Goal: Information Seeking & Learning: Check status

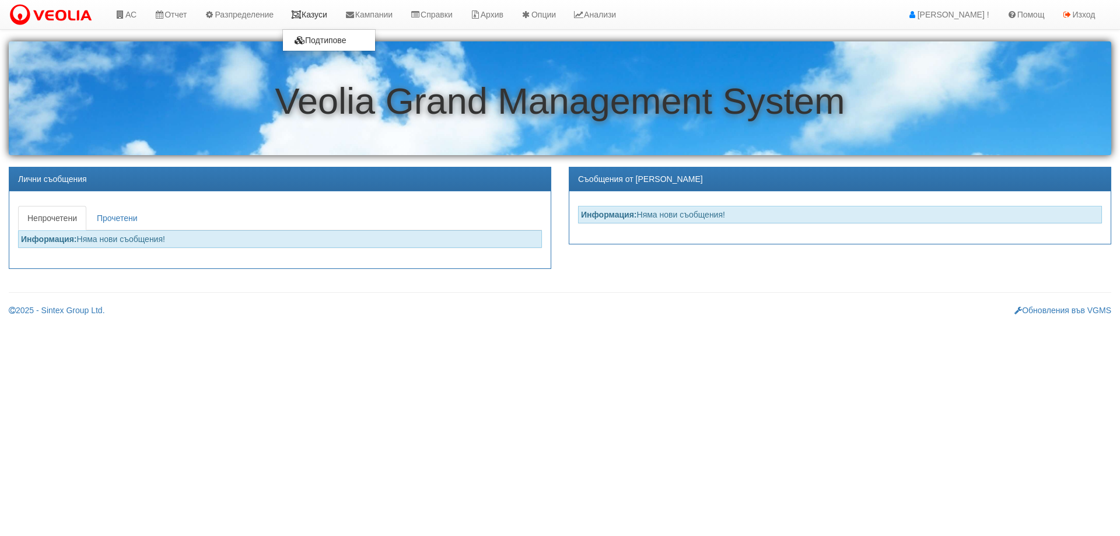
click at [313, 16] on link "Казуси" at bounding box center [309, 14] width 54 height 29
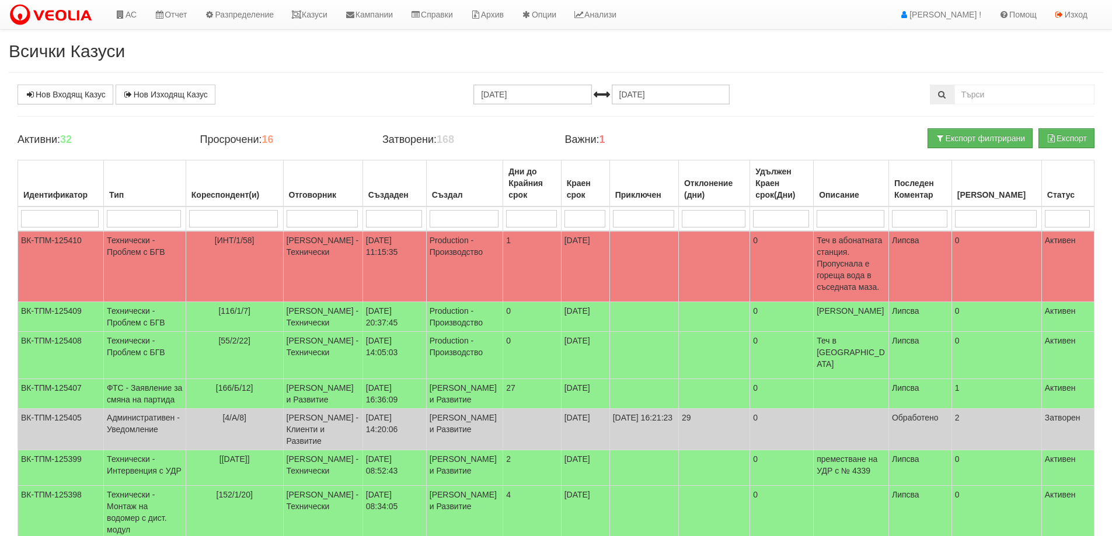
click at [334, 218] on input "search" at bounding box center [322, 219] width 72 height 18
type input "ко"
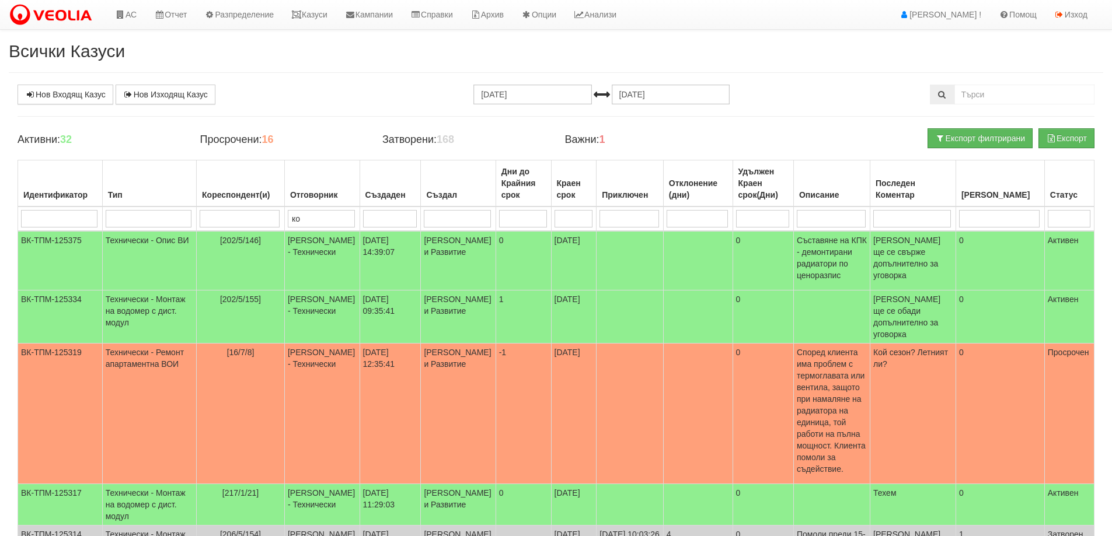
type input "кон"
type input "конс"
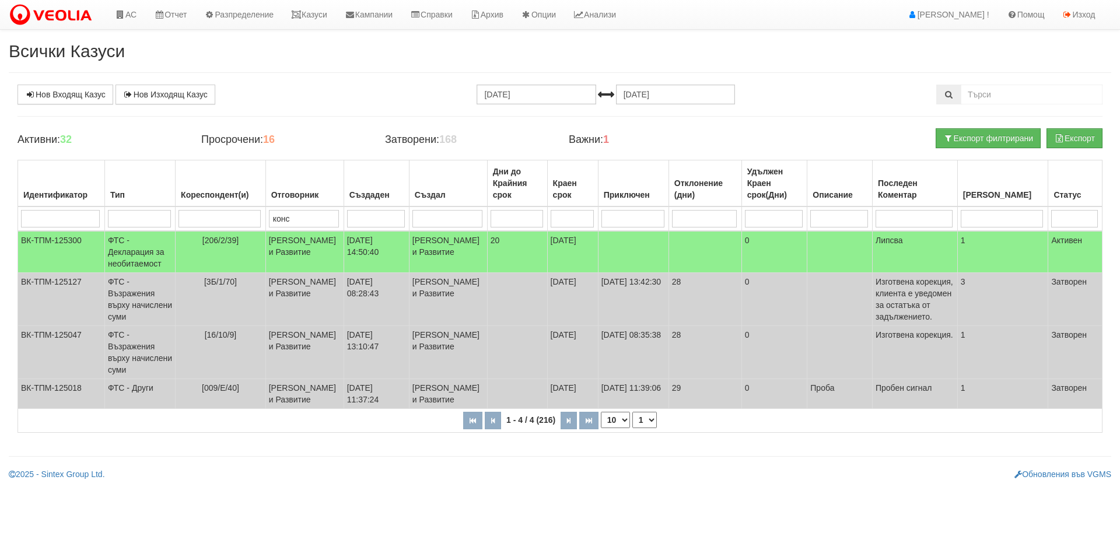
type input "конс"
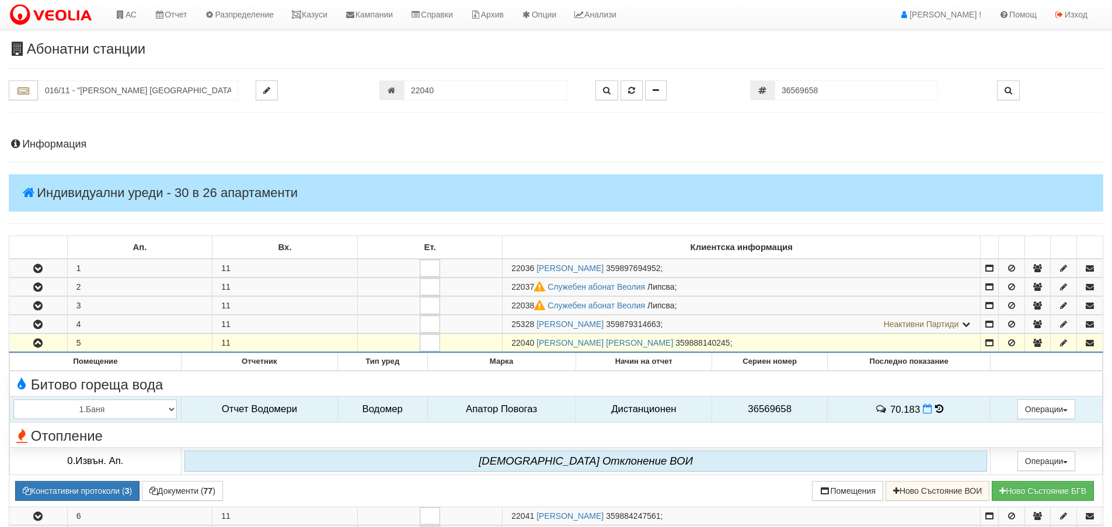
click at [546, 81] on input "22040" at bounding box center [485, 91] width 163 height 20
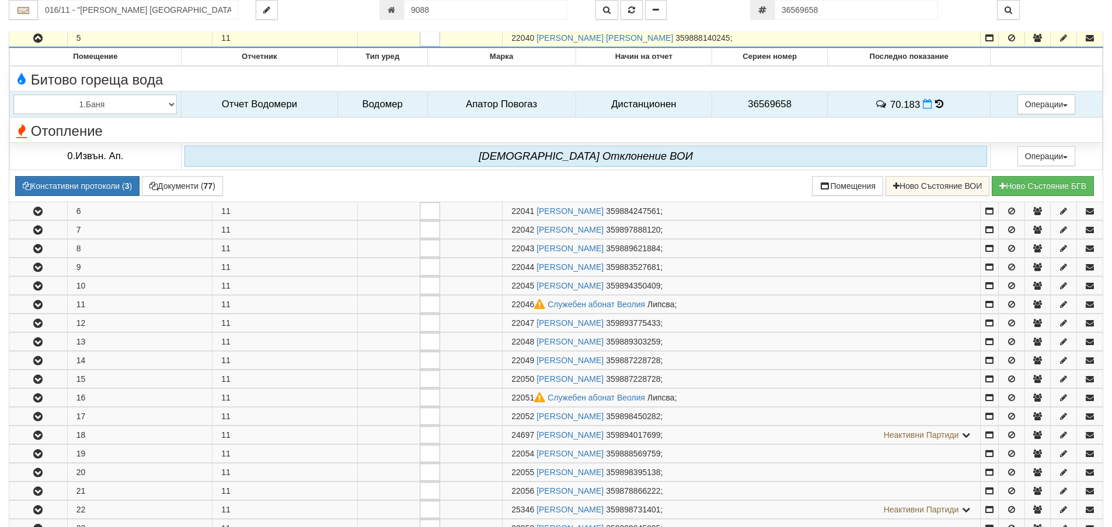
type input "9088"
type input "080/1 - "[PERSON_NAME] [GEOGRAPHIC_DATA] " ЕАД"
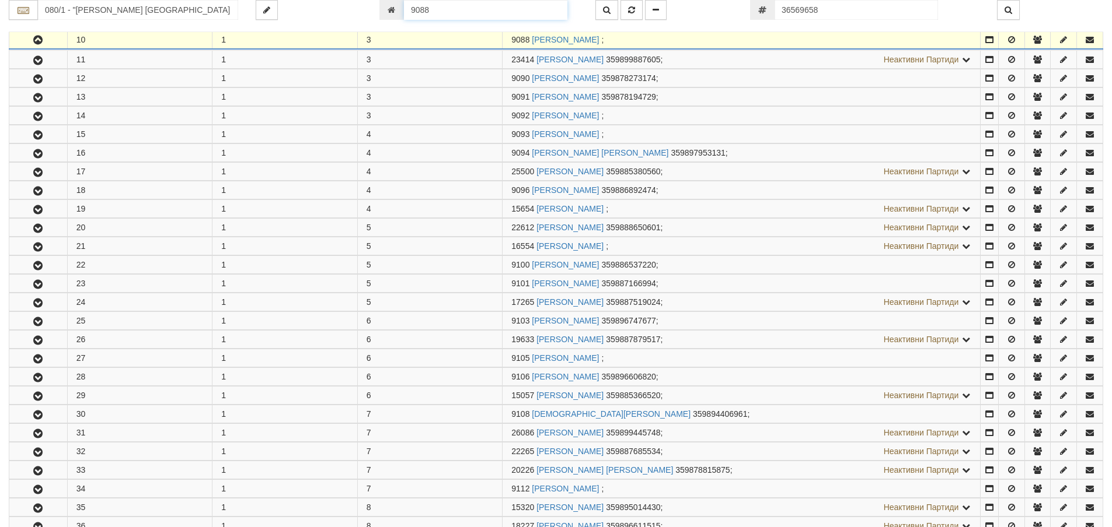
scroll to position [399, 0]
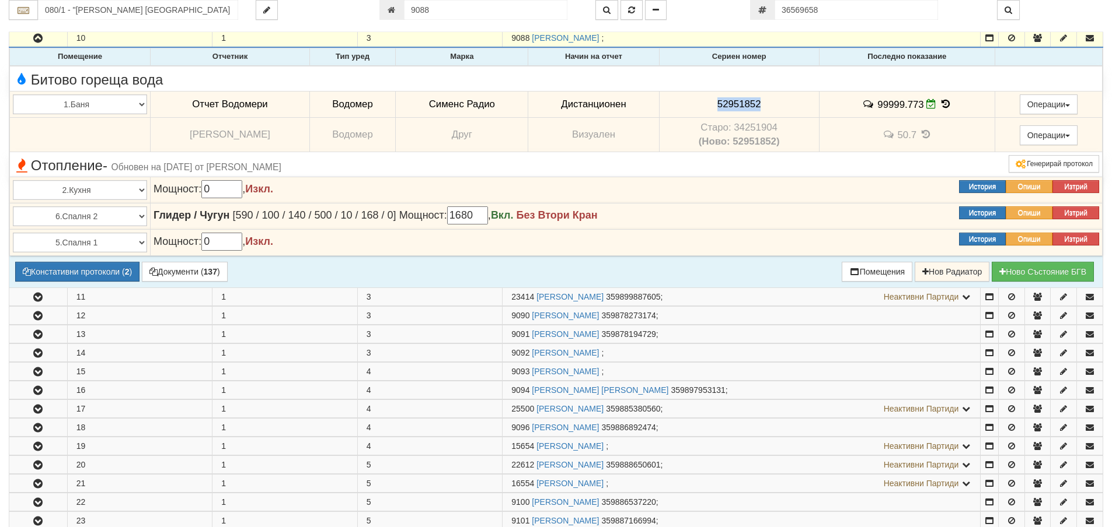
drag, startPoint x: 772, startPoint y: 103, endPoint x: 739, endPoint y: 108, distance: 33.0
click at [710, 110] on td "52951852" at bounding box center [739, 104] width 160 height 27
copy span "52951852"
click at [90, 272] on button "Констативни протоколи ( 2 )" at bounding box center [77, 272] width 124 height 20
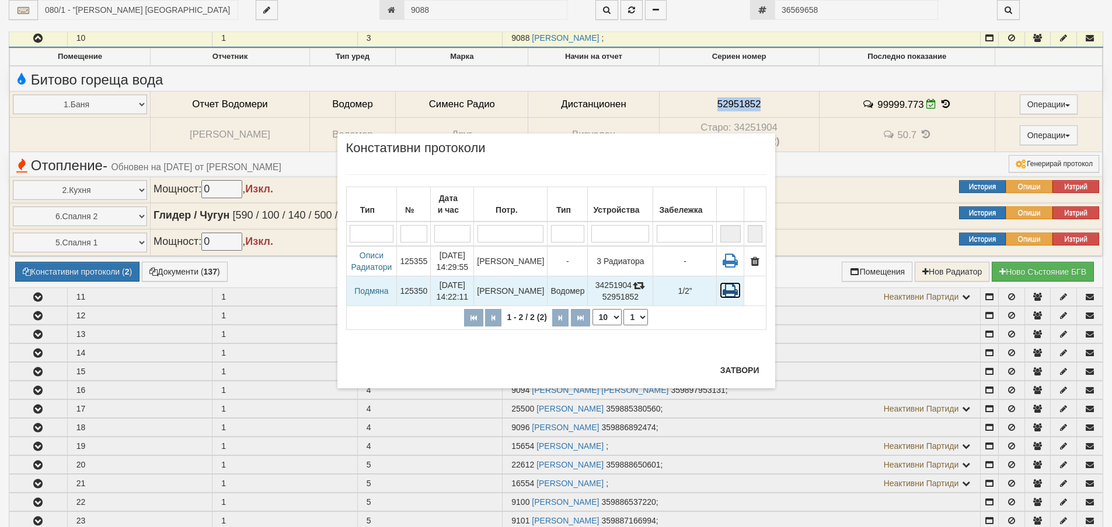
click at [732, 295] on icon at bounding box center [729, 290] width 21 height 16
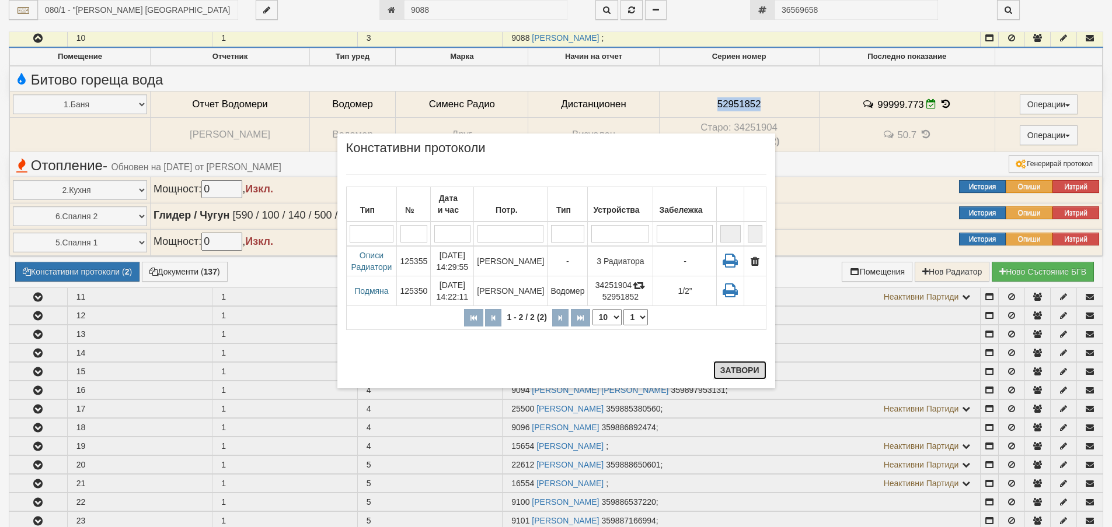
click at [753, 368] on button "Затвори" at bounding box center [739, 370] width 53 height 19
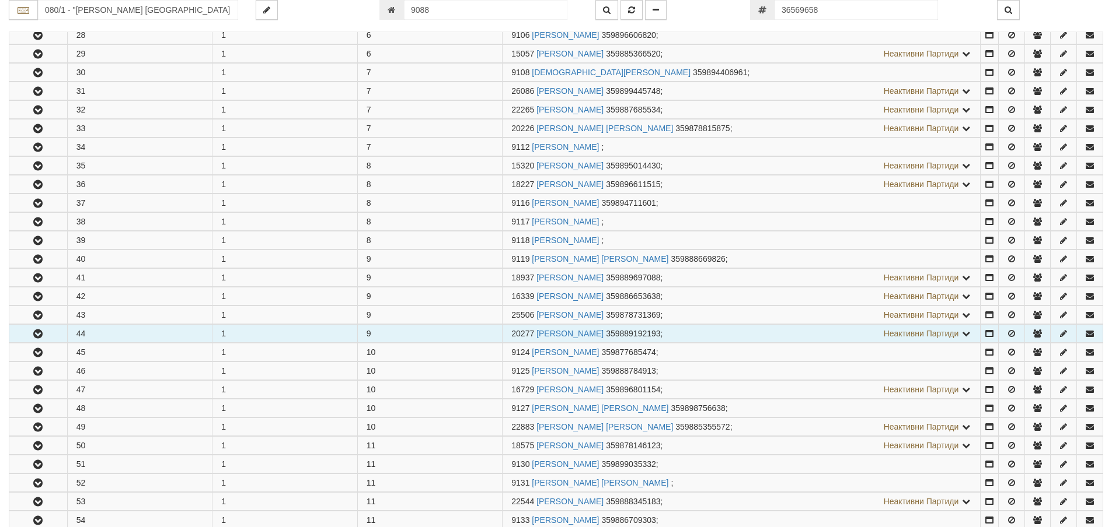
scroll to position [982, 0]
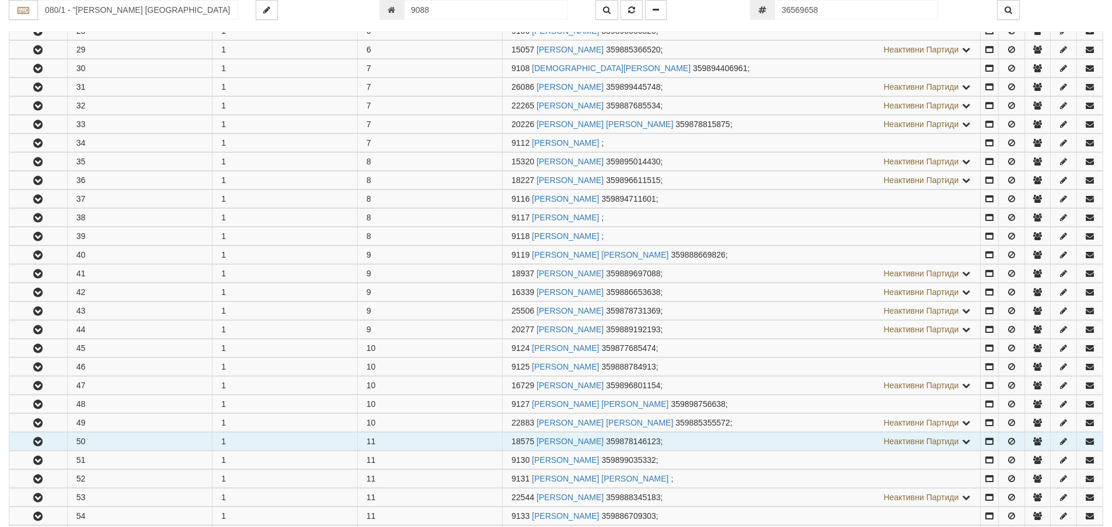
click at [47, 441] on button "button" at bounding box center [38, 442] width 58 height 18
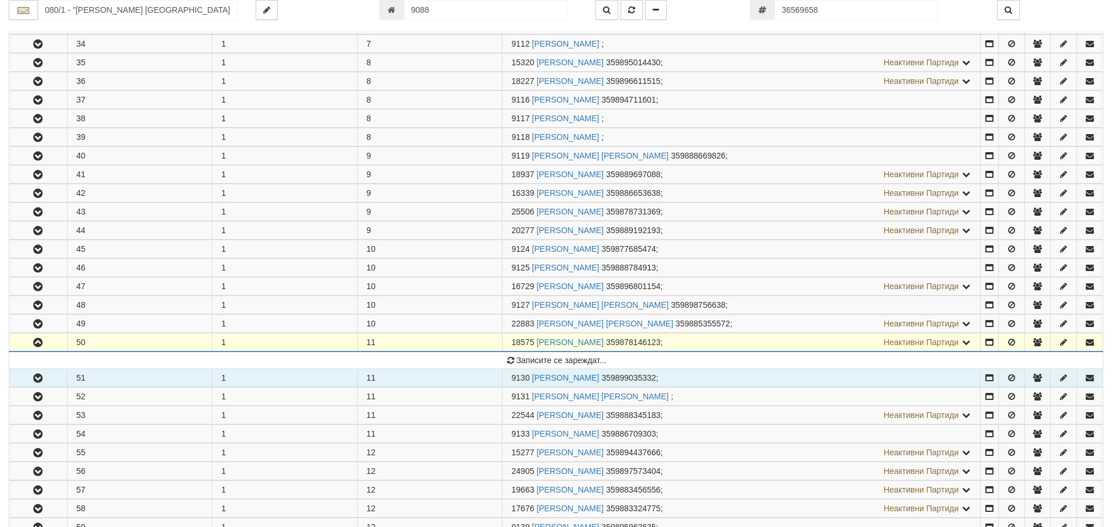
scroll to position [1157, 0]
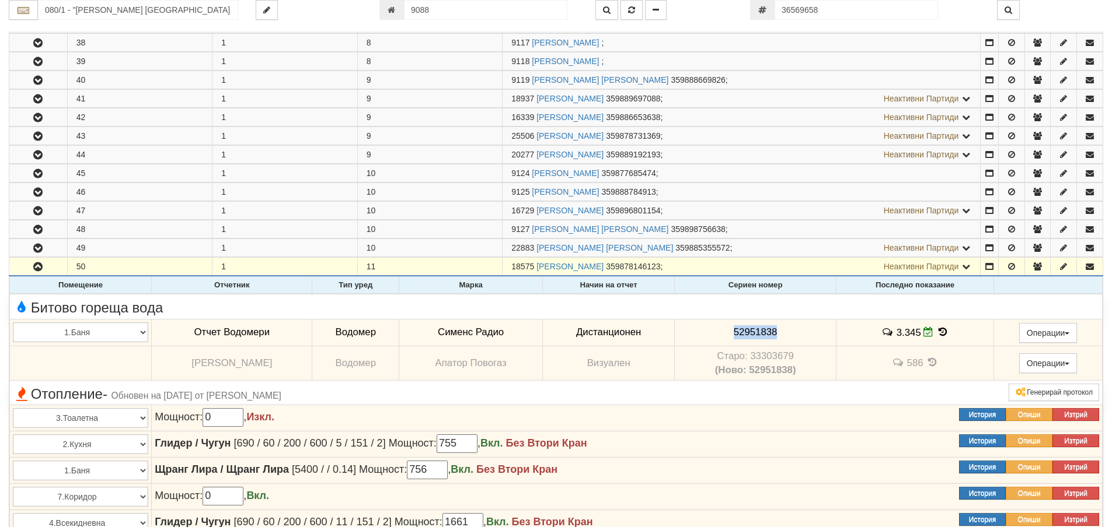
drag, startPoint x: 793, startPoint y: 330, endPoint x: 737, endPoint y: 337, distance: 56.4
click at [734, 337] on td "52951838" at bounding box center [756, 332] width 162 height 27
copy span "52951838"
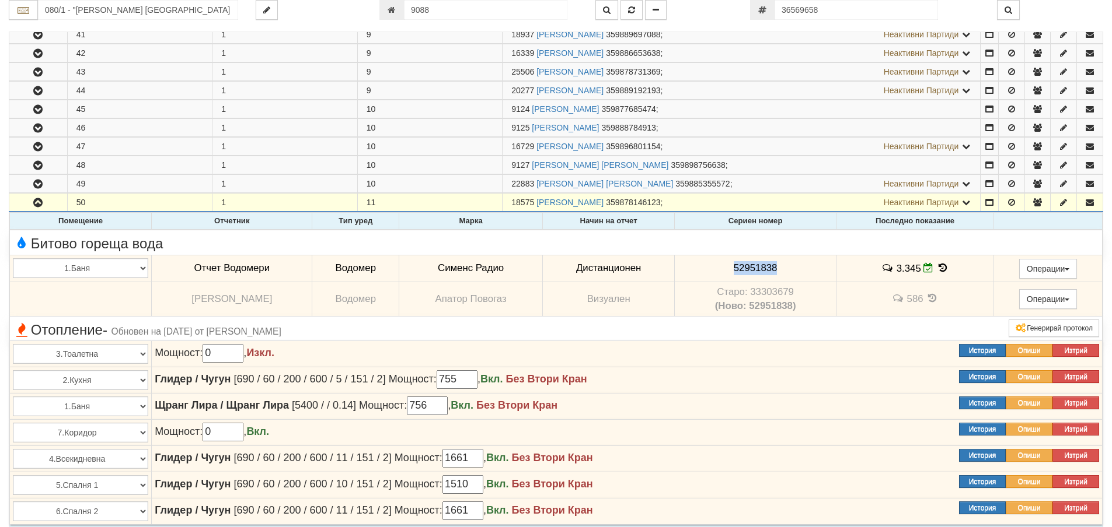
scroll to position [1332, 0]
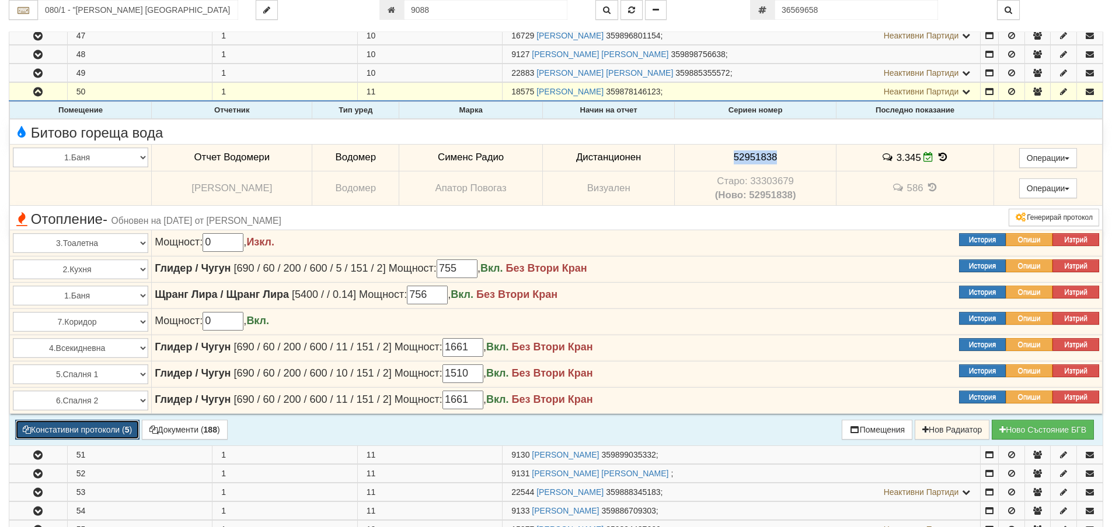
click at [103, 426] on button "Констативни протоколи ( 5 )" at bounding box center [77, 430] width 124 height 20
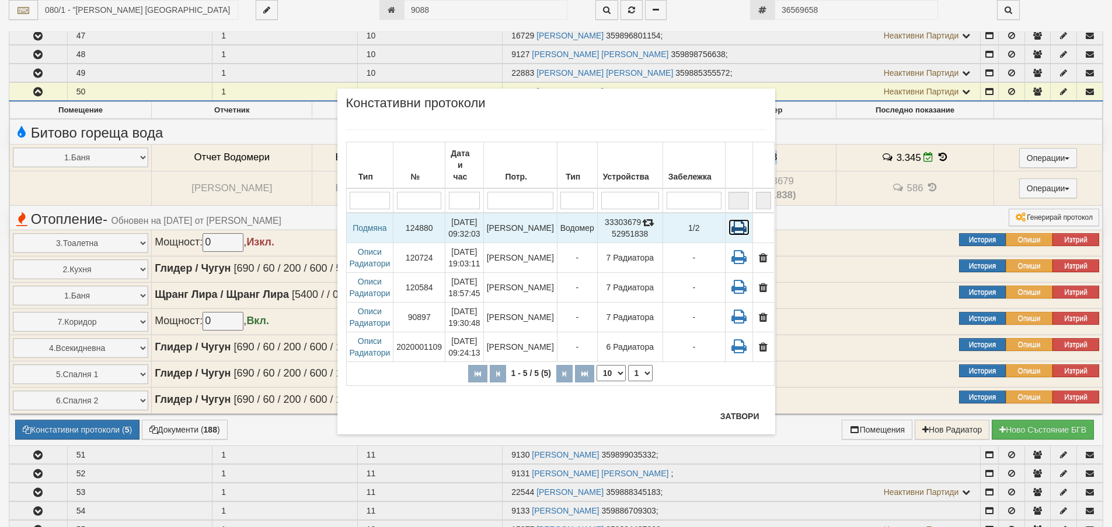
click at [729, 219] on icon at bounding box center [738, 227] width 21 height 16
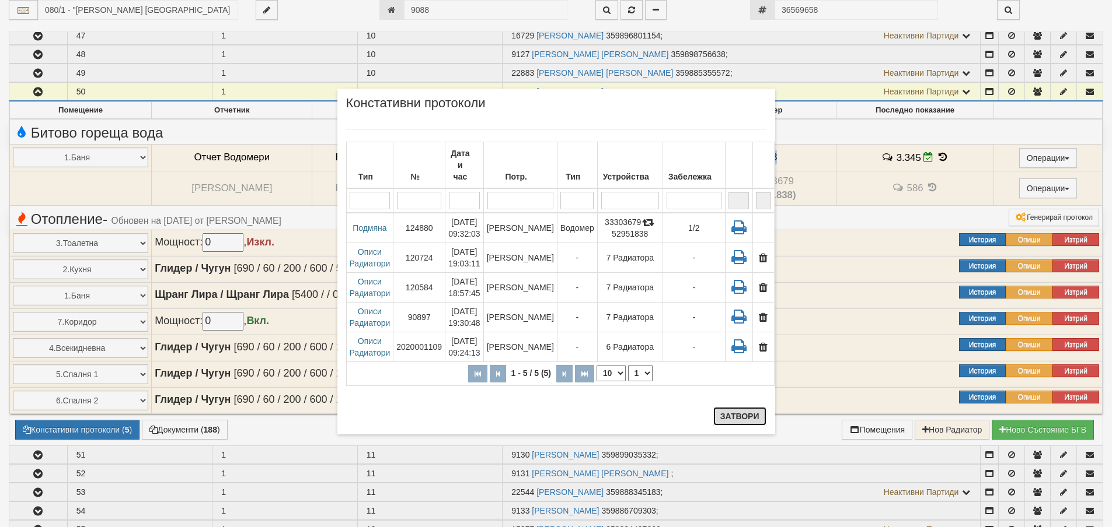
click at [738, 409] on button "Затвори" at bounding box center [739, 416] width 53 height 19
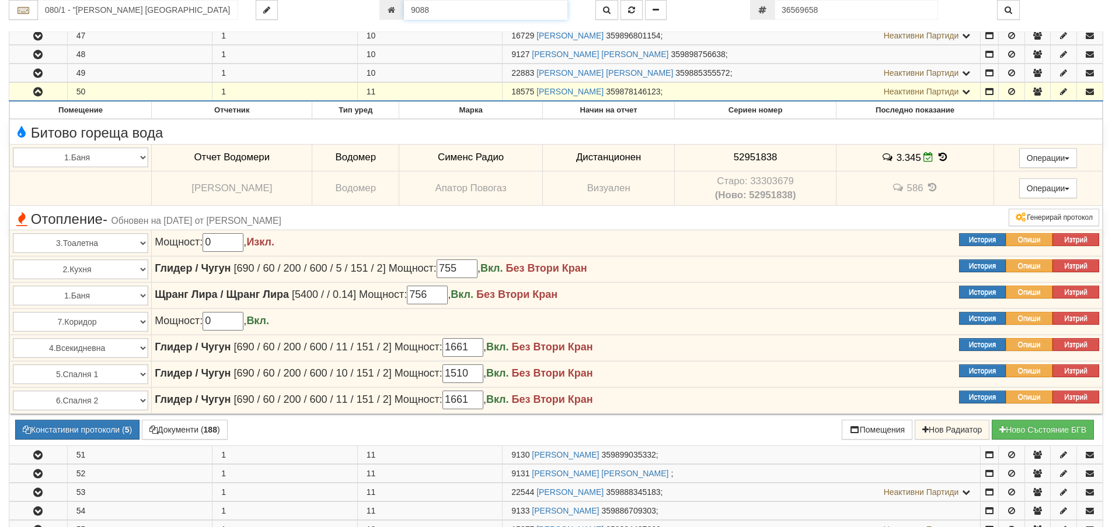
click at [548, 5] on input "9088" at bounding box center [485, 10] width 163 height 20
type input "20553"
type input "106/1 - "ВЕОЛИЯ ЕНЕРДЖИ ВАРНА " ЕАД"
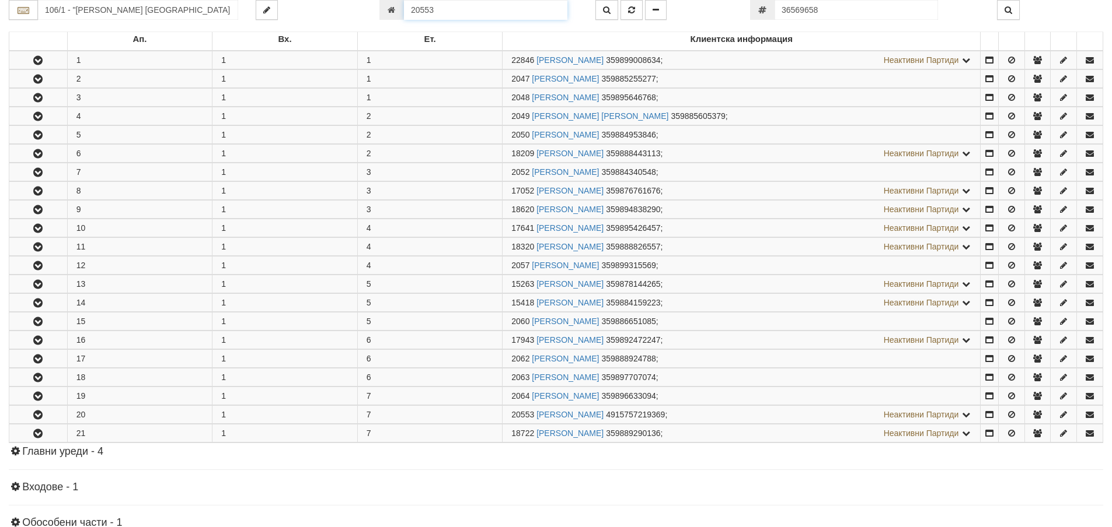
scroll to position [408, 0]
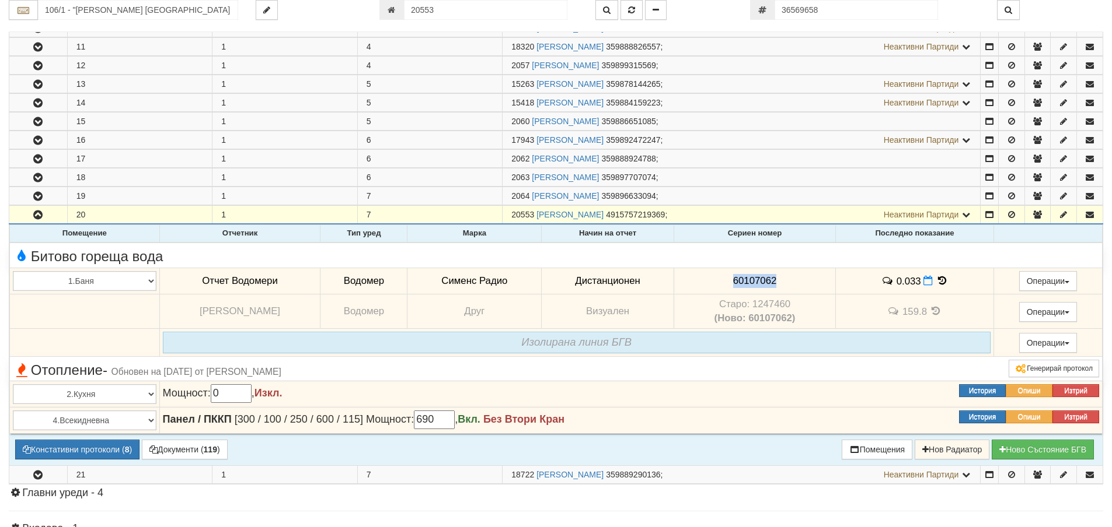
drag, startPoint x: 777, startPoint y: 279, endPoint x: 744, endPoint y: 285, distance: 33.8
click at [691, 286] on td "60107062" at bounding box center [754, 281] width 162 height 27
copy span "60107062"
click at [61, 452] on button "Констативни протоколи ( 8 )" at bounding box center [77, 450] width 124 height 20
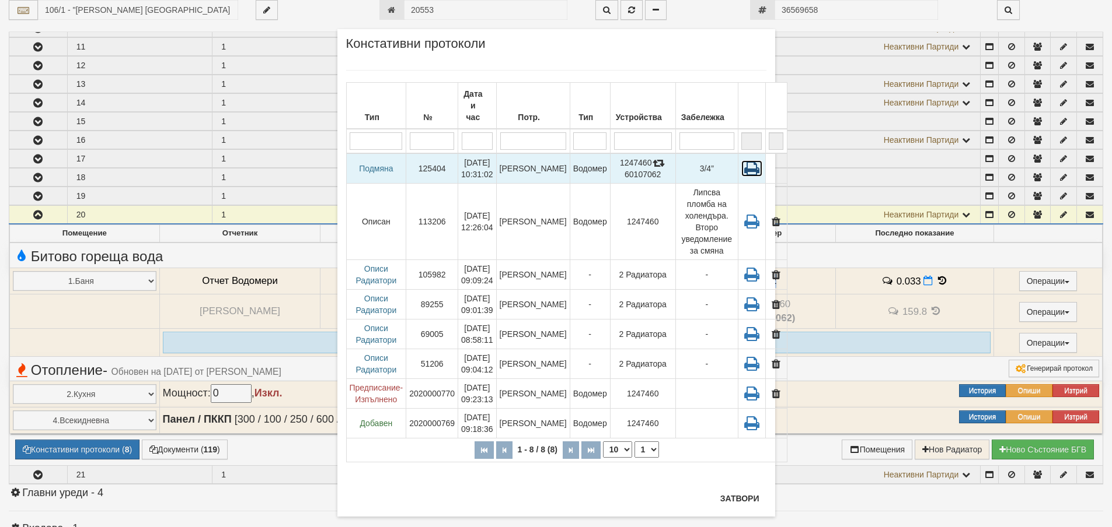
click at [741, 160] on icon at bounding box center [751, 168] width 21 height 16
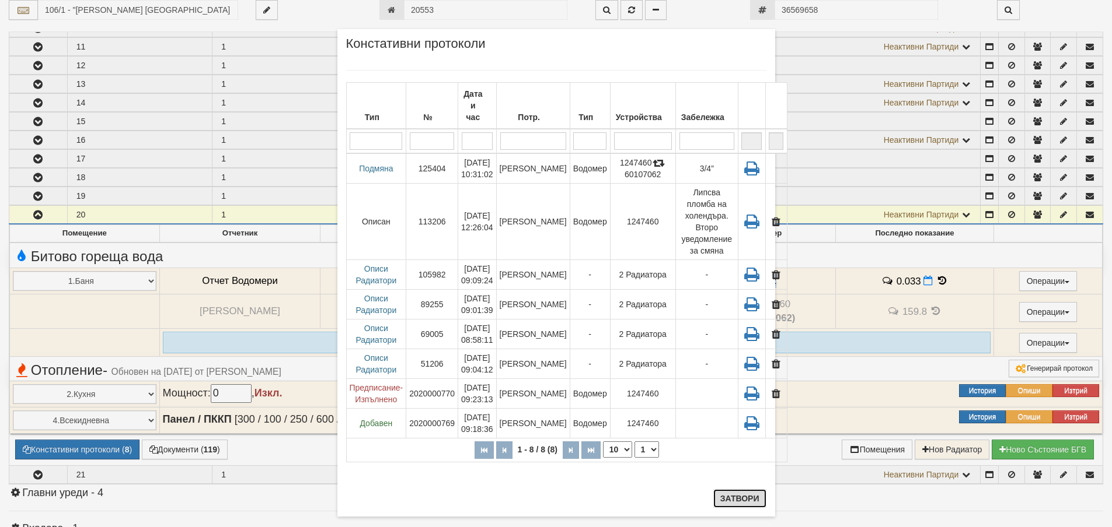
click at [721, 495] on button "Затвори" at bounding box center [739, 499] width 53 height 19
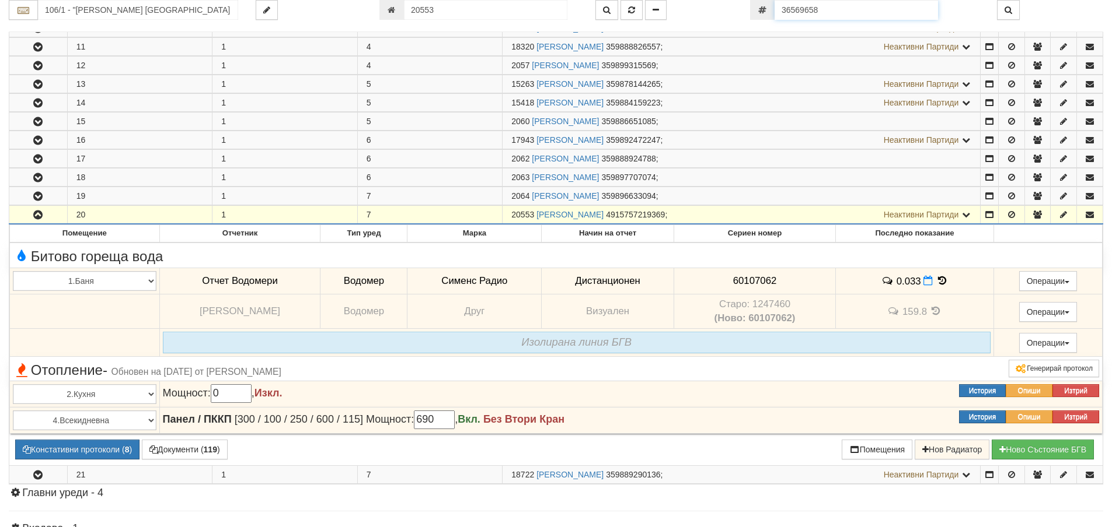
click at [806, 14] on input "36569658" at bounding box center [855, 10] width 163 height 20
paste input "65868256"
type input "65868256"
type input "110/7 - "ВЕОЛИЯ ЕНЕРДЖИ ВАРНА " ЕАД"
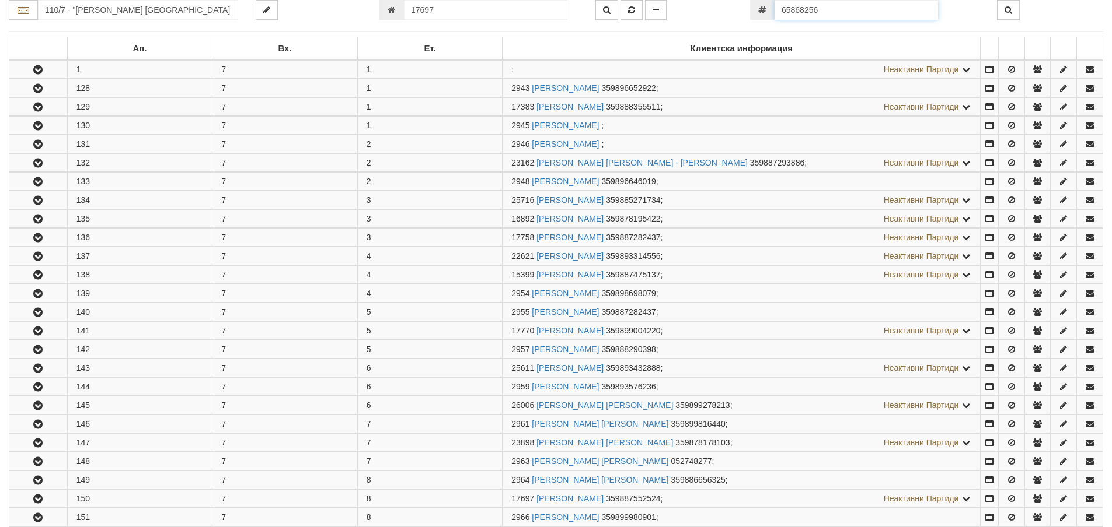
scroll to position [483, 0]
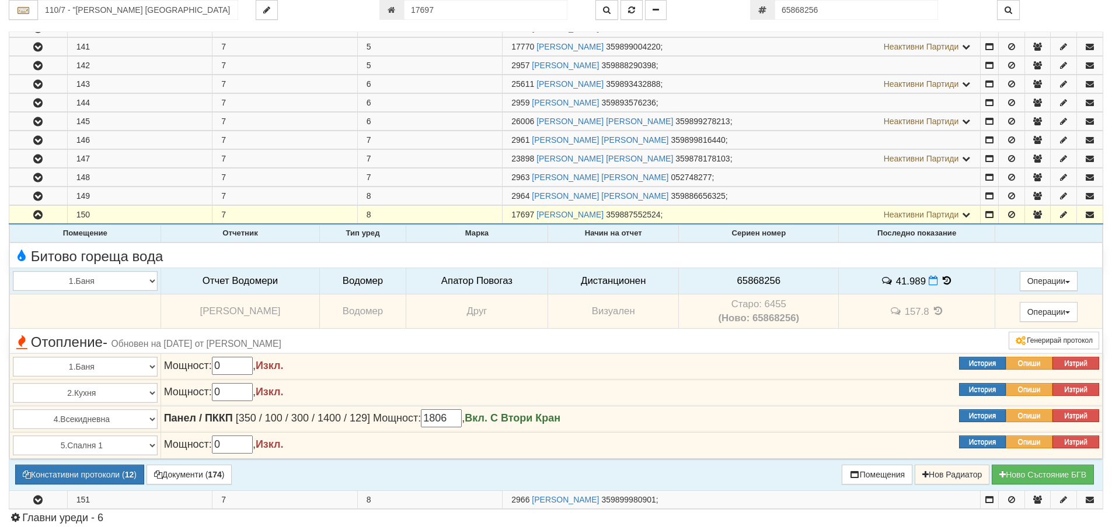
click at [941, 284] on icon at bounding box center [946, 281] width 13 height 10
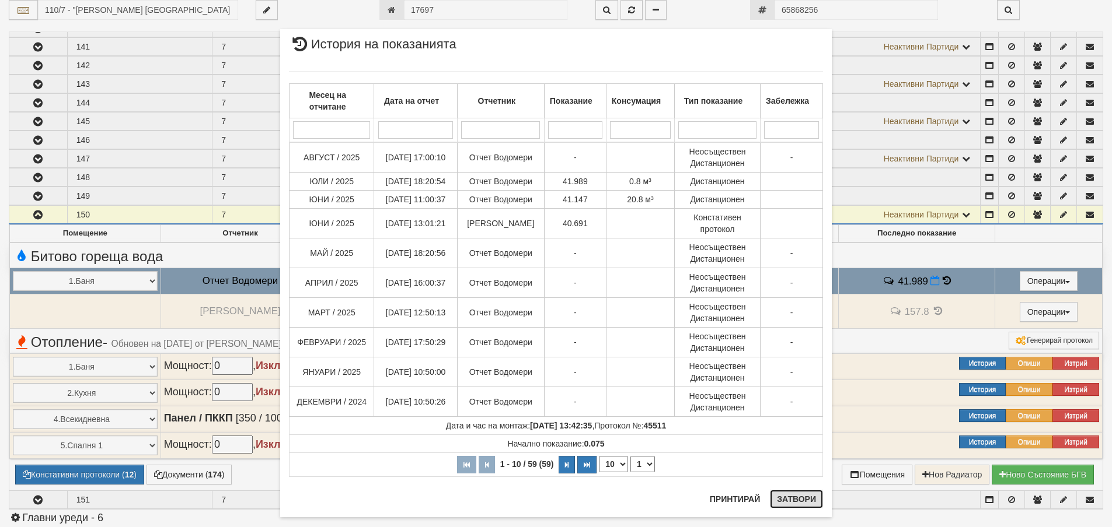
drag, startPoint x: 780, startPoint y: 495, endPoint x: 736, endPoint y: 471, distance: 49.6
click at [778, 495] on button "Затвори" at bounding box center [796, 499] width 53 height 19
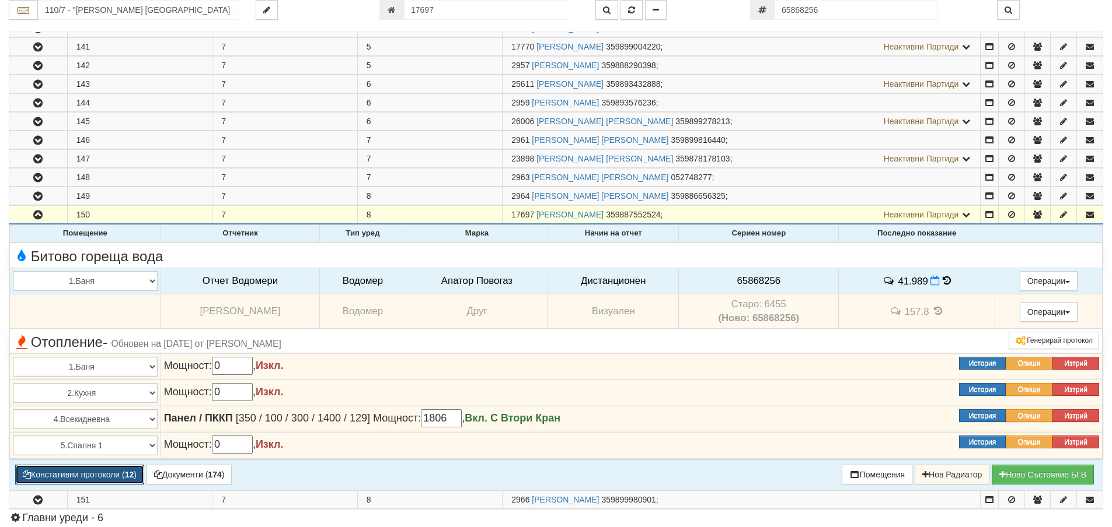
click at [99, 473] on button "Констативни протоколи ( 12 )" at bounding box center [79, 475] width 129 height 20
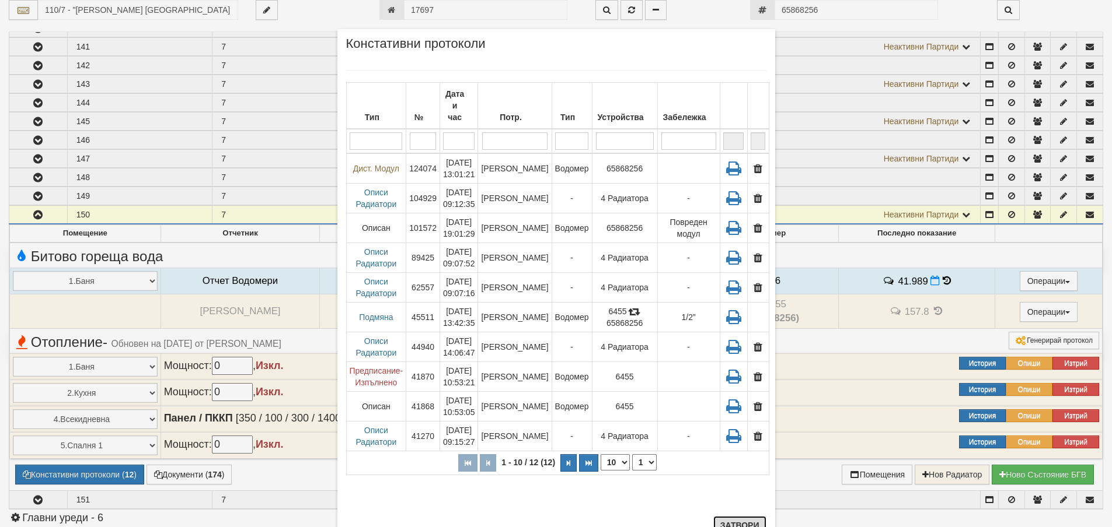
click at [742, 523] on button "Затвори" at bounding box center [739, 525] width 53 height 19
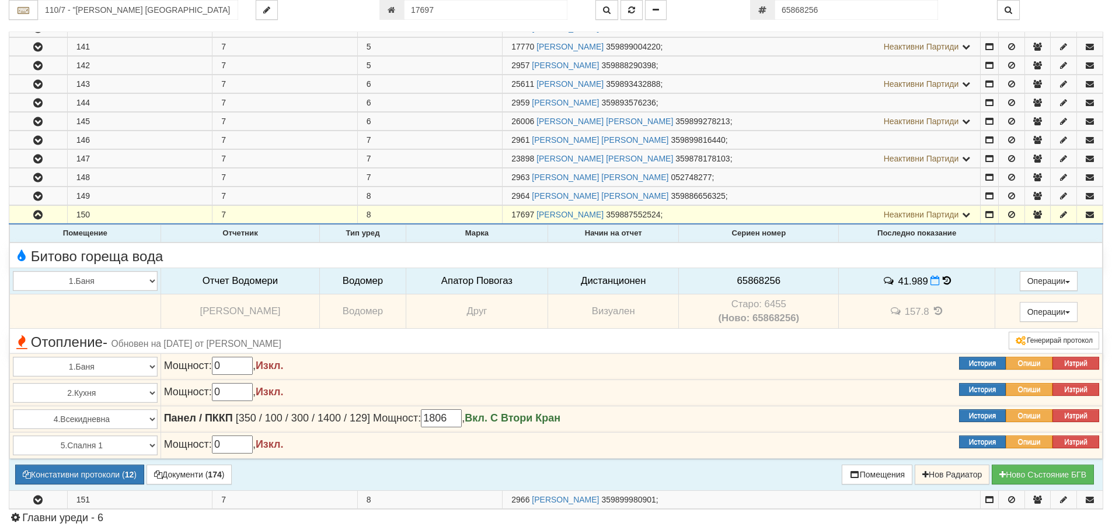
click at [942, 277] on icon at bounding box center [946, 281] width 8 height 10
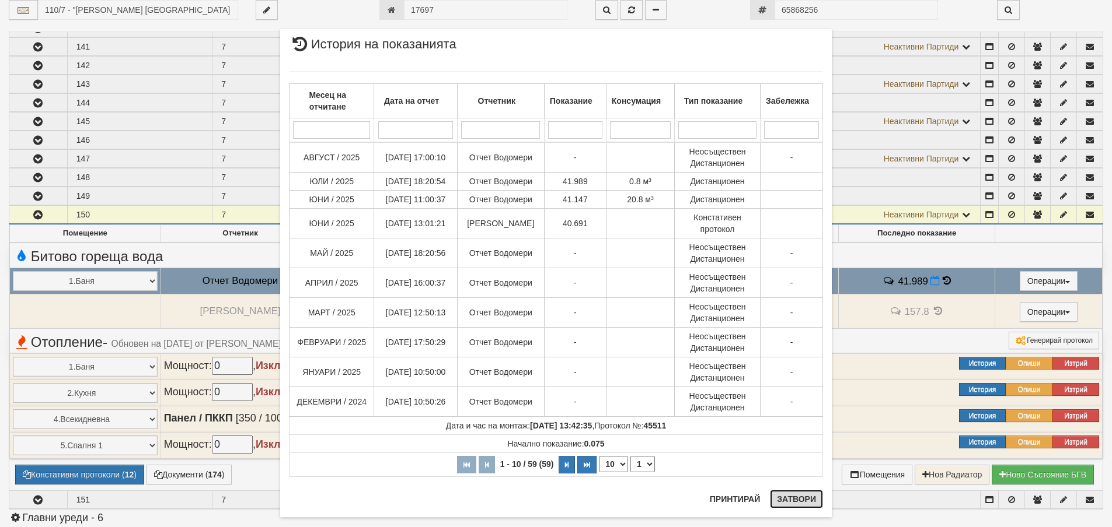
click at [790, 504] on button "Затвори" at bounding box center [796, 499] width 53 height 19
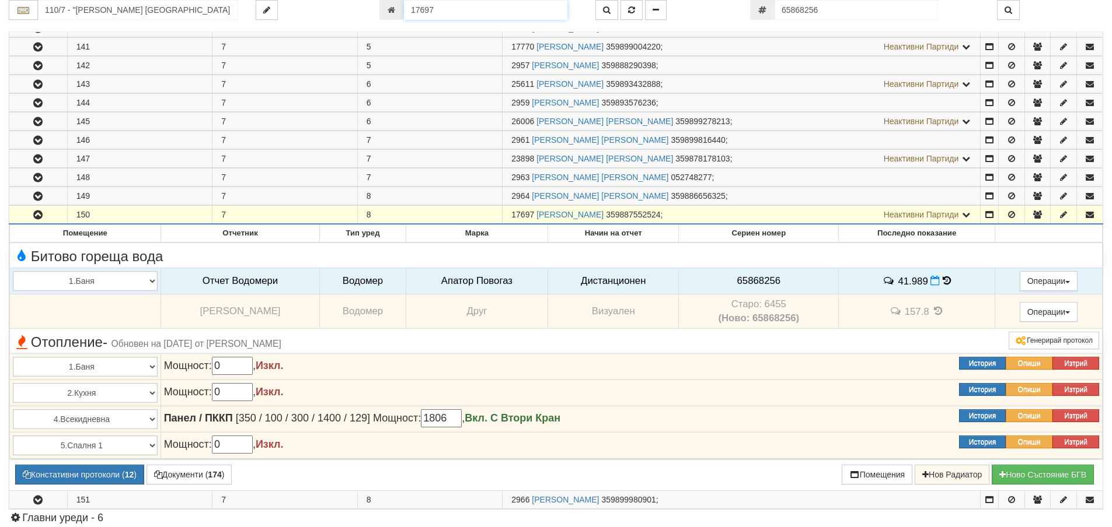
click at [435, 8] on input "17697" at bounding box center [485, 10] width 163 height 20
type input "3065"
type input "111/4 - "ВЕОЛИЯ ЕНЕРДЖИ ВАРНА " ЕАД"
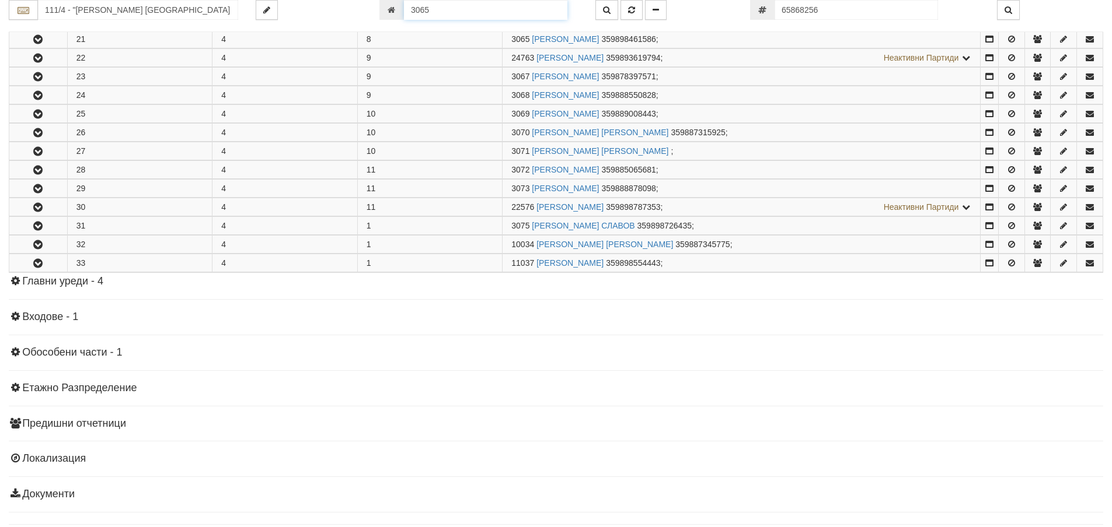
scroll to position [635, 0]
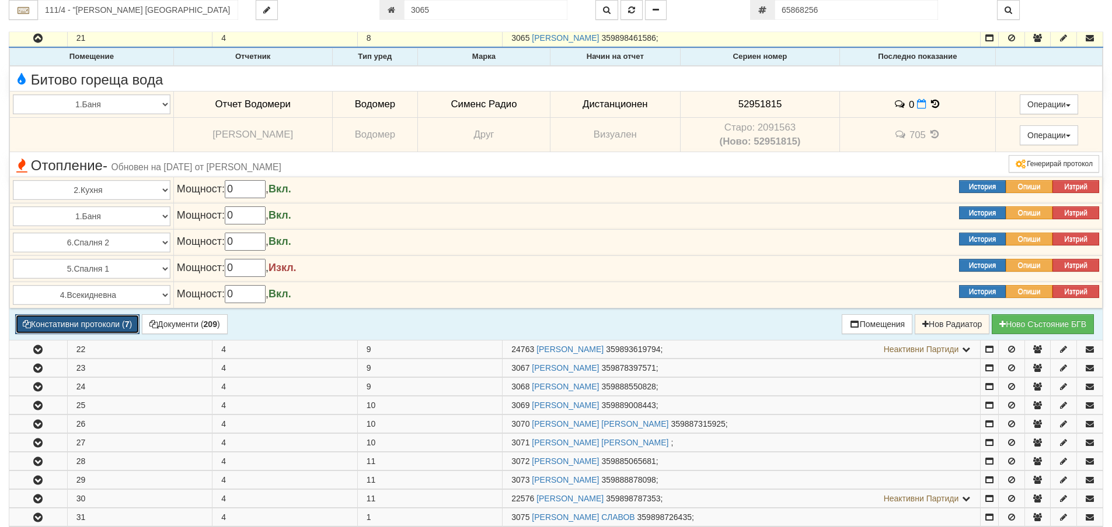
click at [100, 327] on button "Констативни протоколи ( 7 )" at bounding box center [77, 324] width 124 height 20
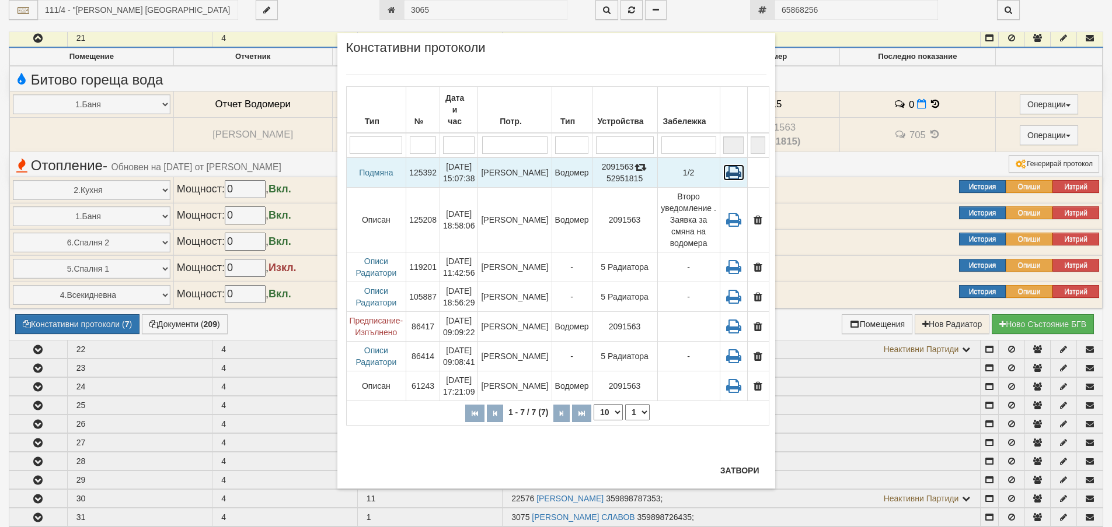
click at [735, 165] on icon at bounding box center [733, 173] width 21 height 16
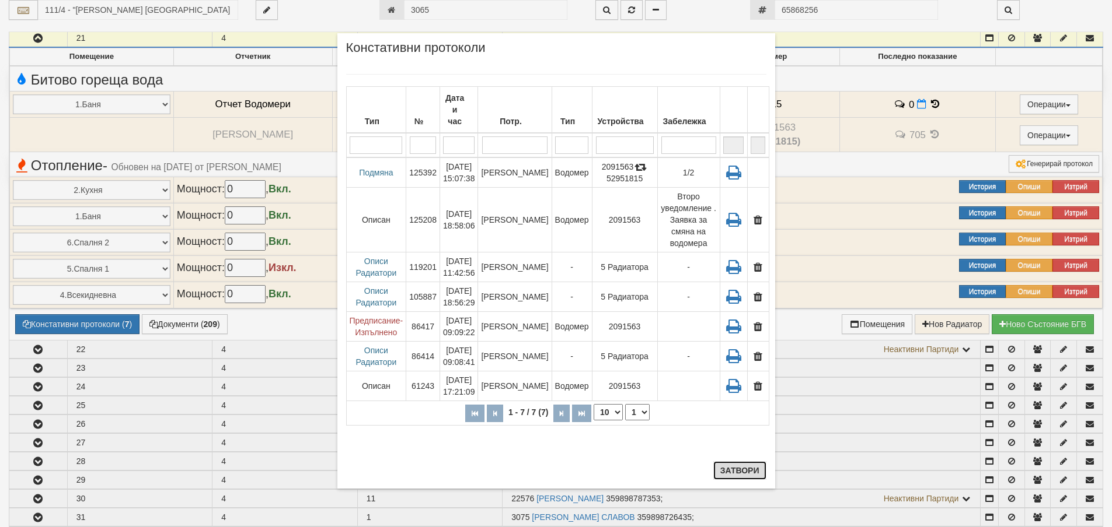
click at [733, 473] on button "Затвори" at bounding box center [739, 471] width 53 height 19
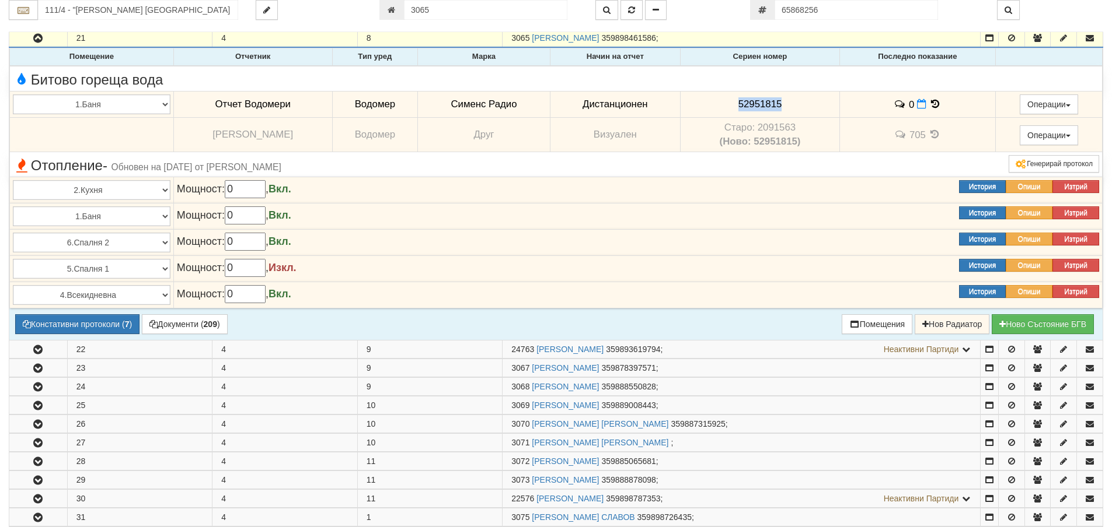
drag, startPoint x: 792, startPoint y: 100, endPoint x: 734, endPoint y: 104, distance: 58.5
click at [732, 104] on td "52951815" at bounding box center [759, 104] width 159 height 27
copy span "52951815"
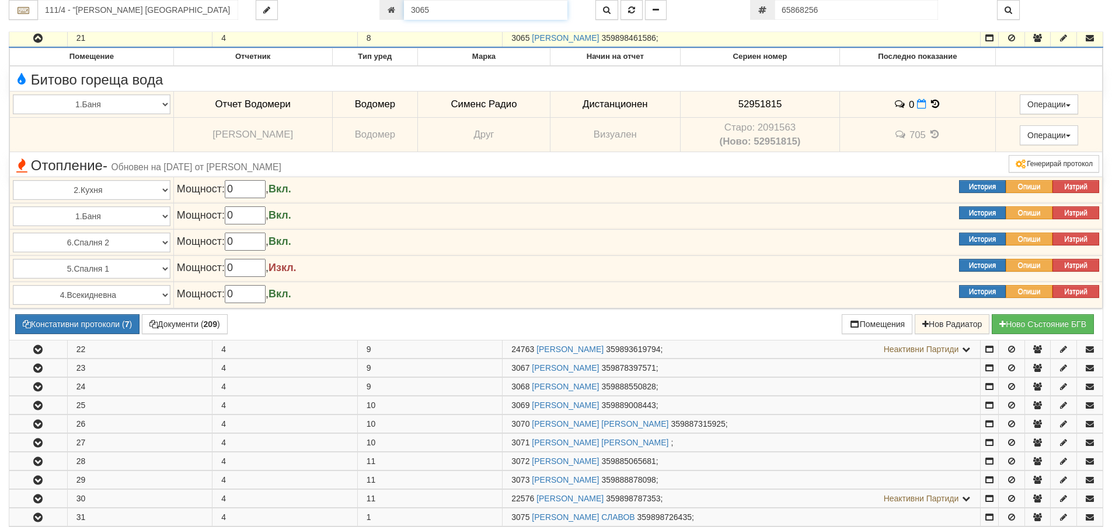
click at [463, 14] on input "3065" at bounding box center [485, 10] width 163 height 20
type input "17677"
type input "122/1 - "ВЕОЛИЯ ЕНЕРДЖИ ВАРНА " ЕАД"
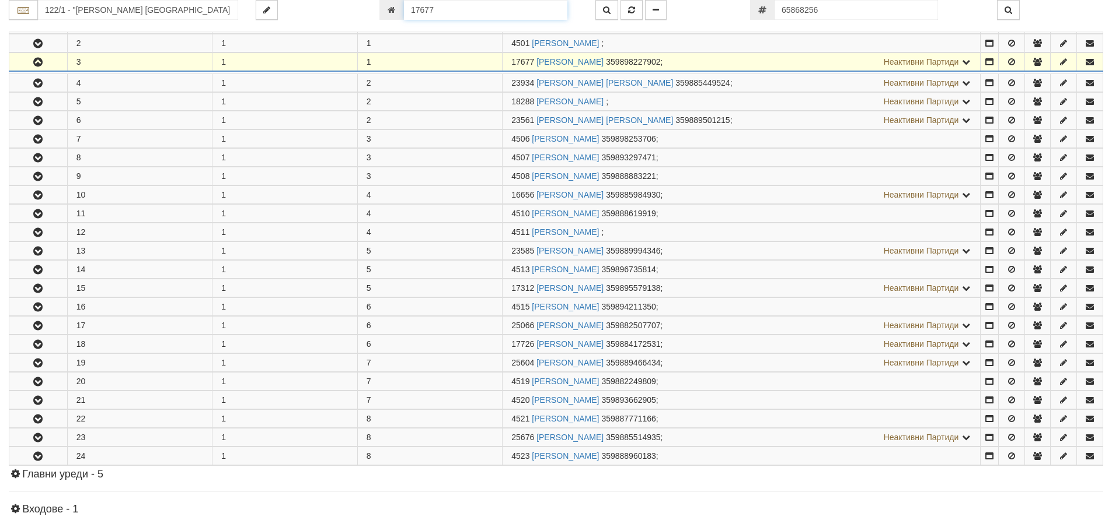
scroll to position [268, 0]
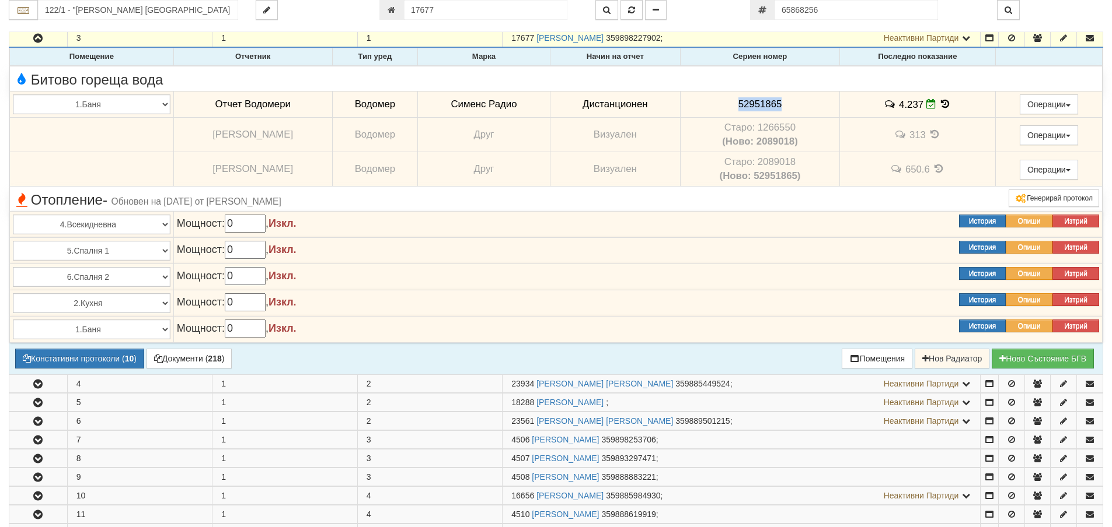
drag, startPoint x: 796, startPoint y: 106, endPoint x: 753, endPoint y: 107, distance: 43.2
click at [739, 108] on td "52951865" at bounding box center [759, 104] width 159 height 27
copy span "52951865"
click at [946, 101] on icon at bounding box center [944, 104] width 13 height 10
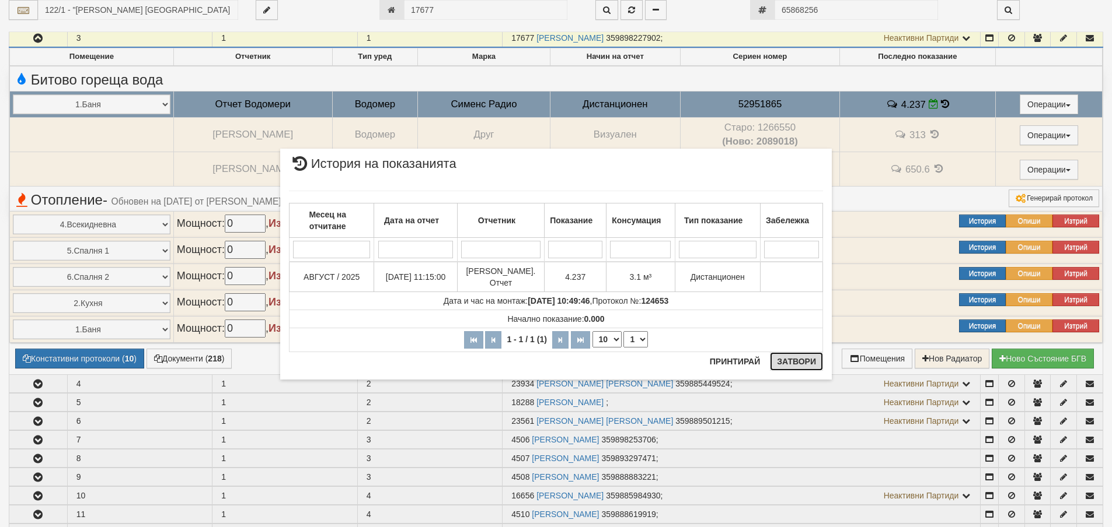
click at [795, 364] on button "Затвори" at bounding box center [796, 361] width 53 height 19
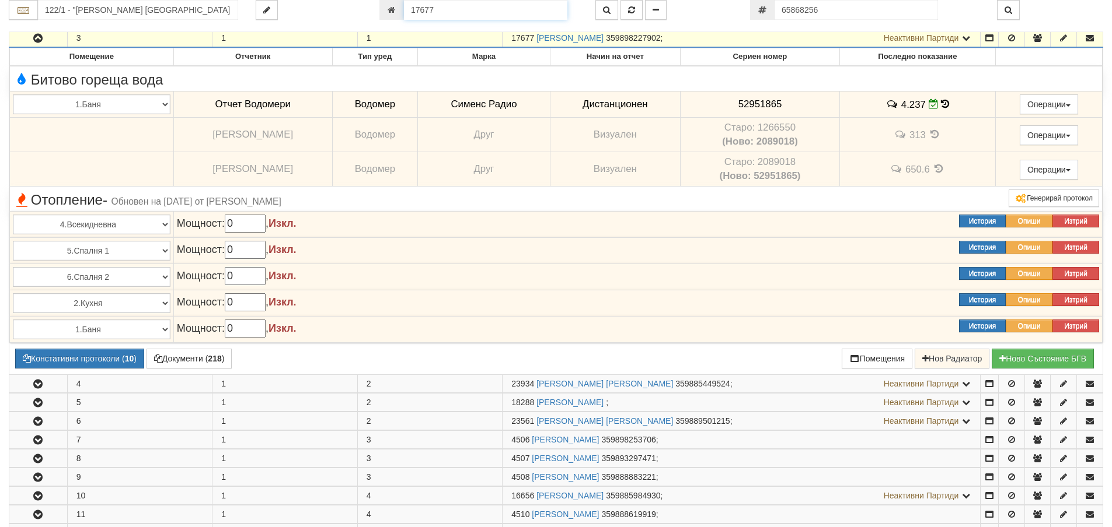
click at [431, 16] on input "17677" at bounding box center [485, 10] width 163 height 20
type input "4929"
type input "124/1 - "ВЕОЛИЯ ЕНЕРДЖИ ВАРНА " ЕАД"
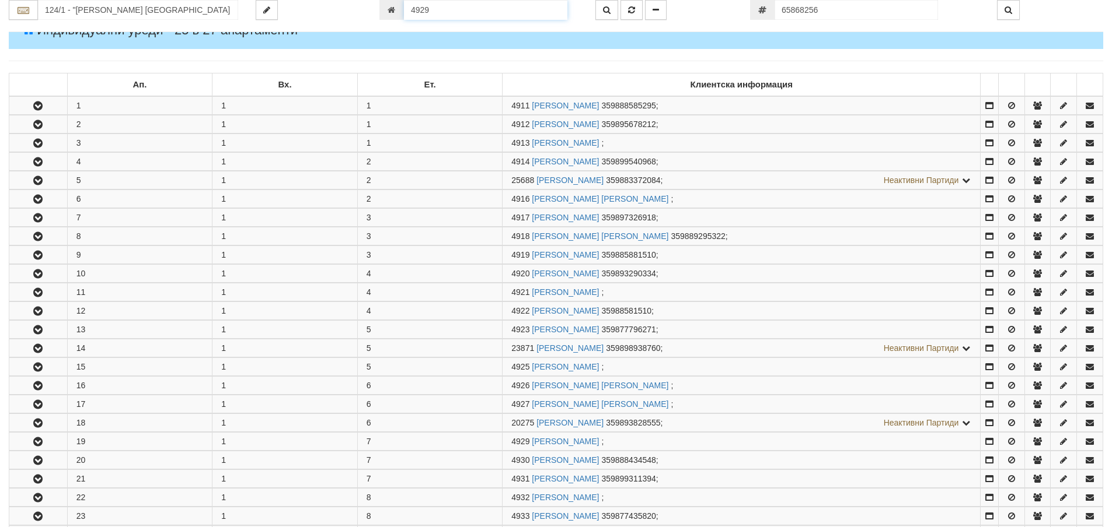
scroll to position [520, 0]
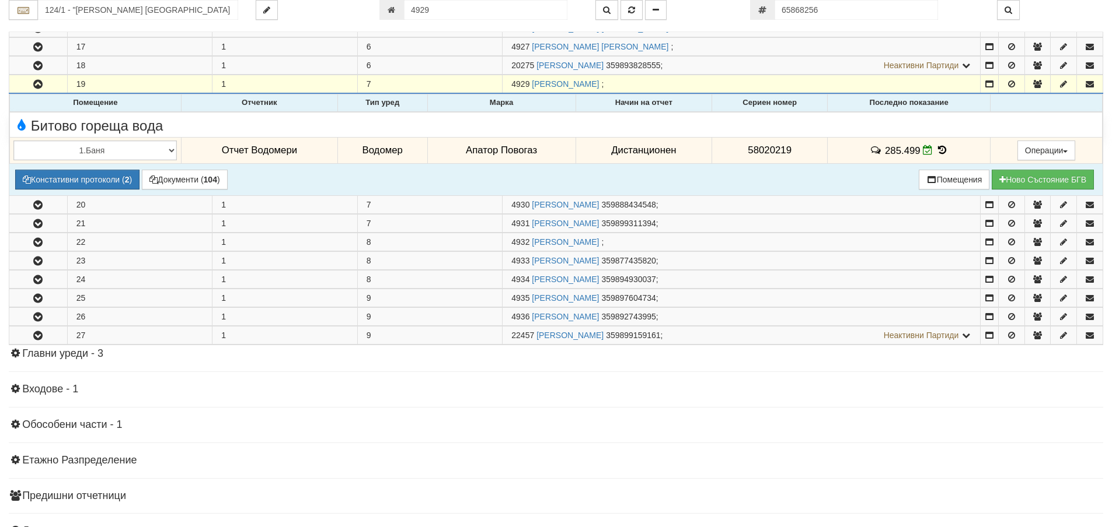
click at [934, 156] on td "285.499" at bounding box center [908, 150] width 163 height 27
click at [938, 155] on icon at bounding box center [941, 150] width 13 height 10
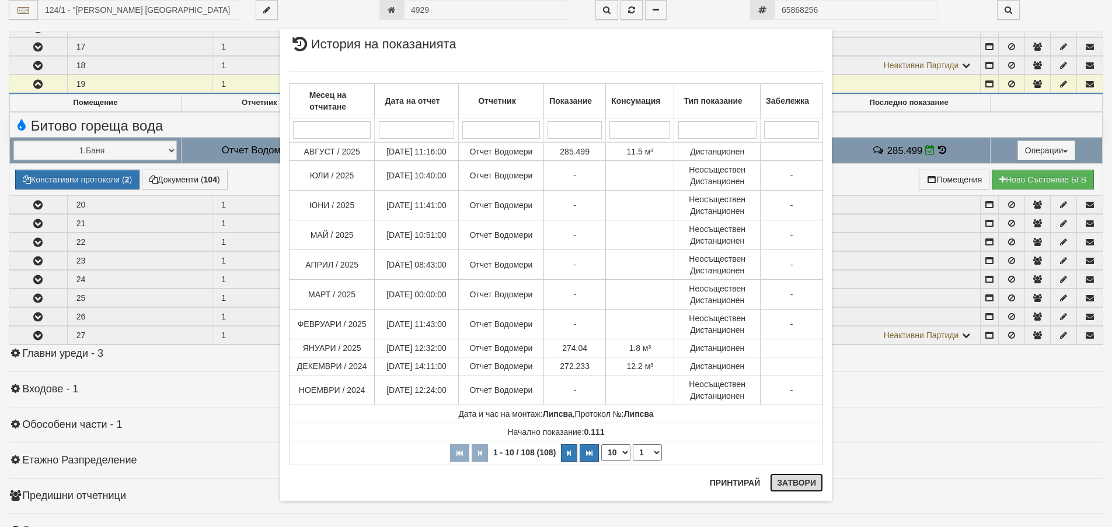
click at [789, 484] on button "Затвори" at bounding box center [796, 483] width 53 height 19
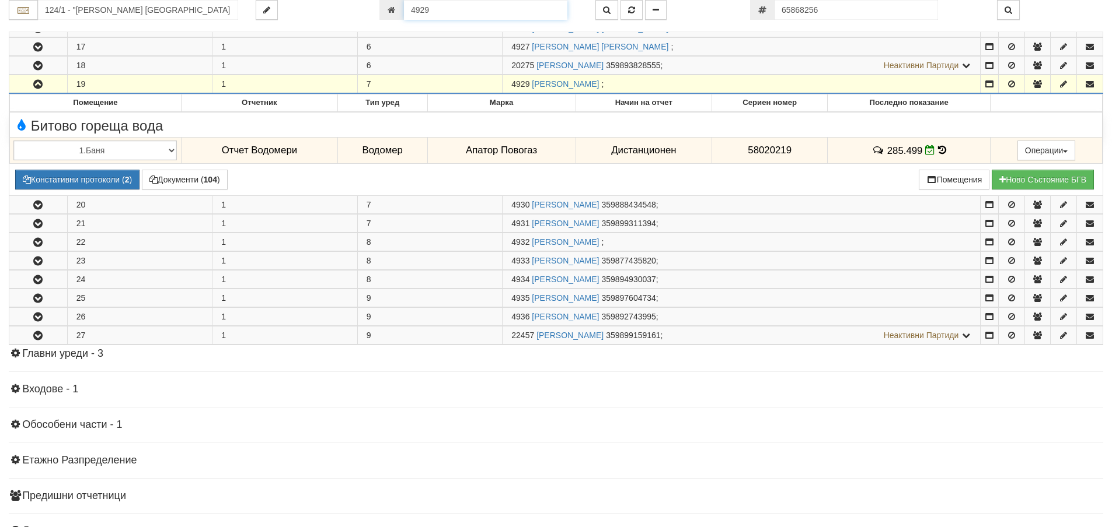
click at [414, 12] on input "4929" at bounding box center [485, 10] width 163 height 20
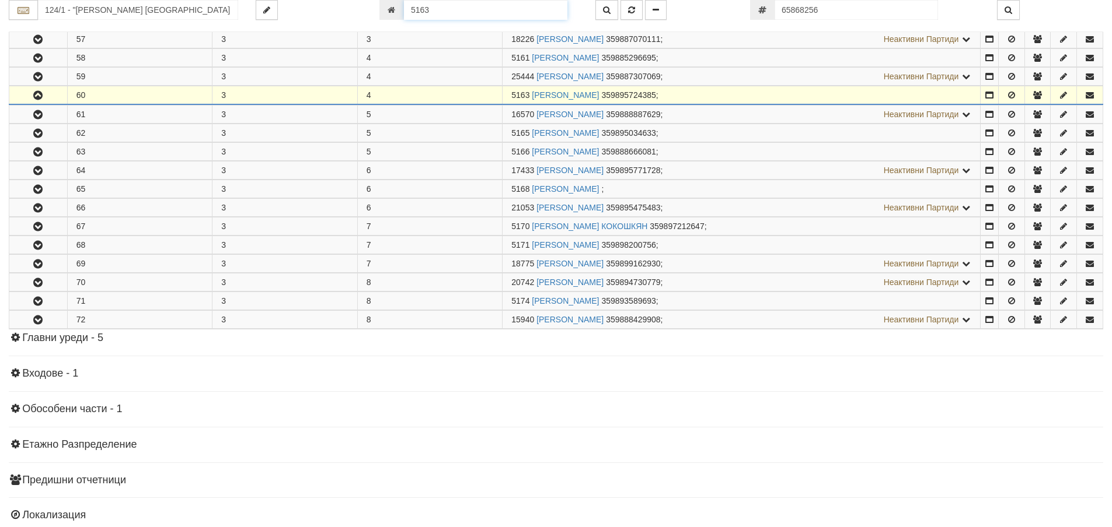
scroll to position [436, 0]
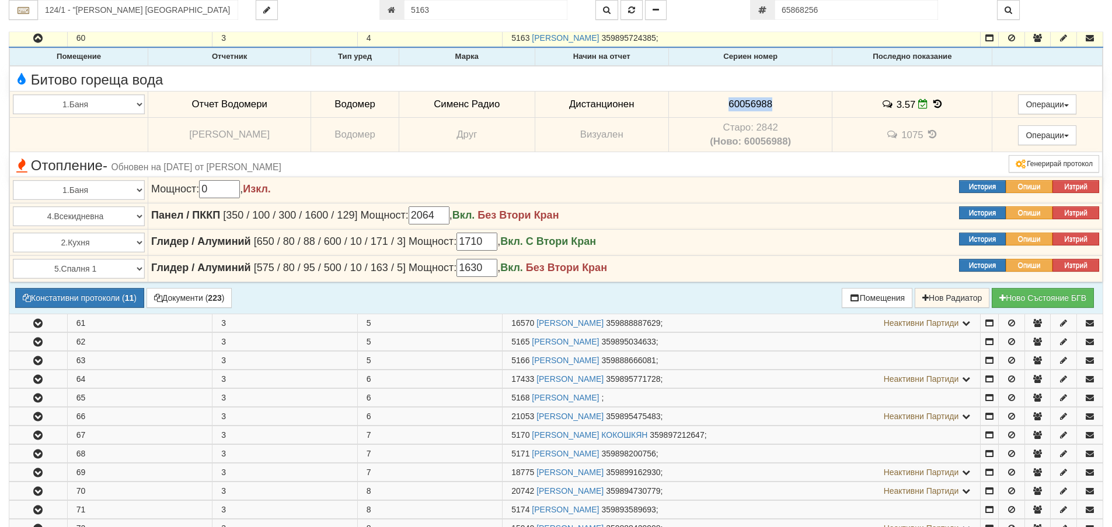
drag, startPoint x: 792, startPoint y: 99, endPoint x: 722, endPoint y: 102, distance: 70.1
click at [722, 102] on td "60056988" at bounding box center [750, 104] width 164 height 27
copy span "60056988"
click at [114, 300] on button "Констативни протоколи ( 11 )" at bounding box center [79, 298] width 129 height 20
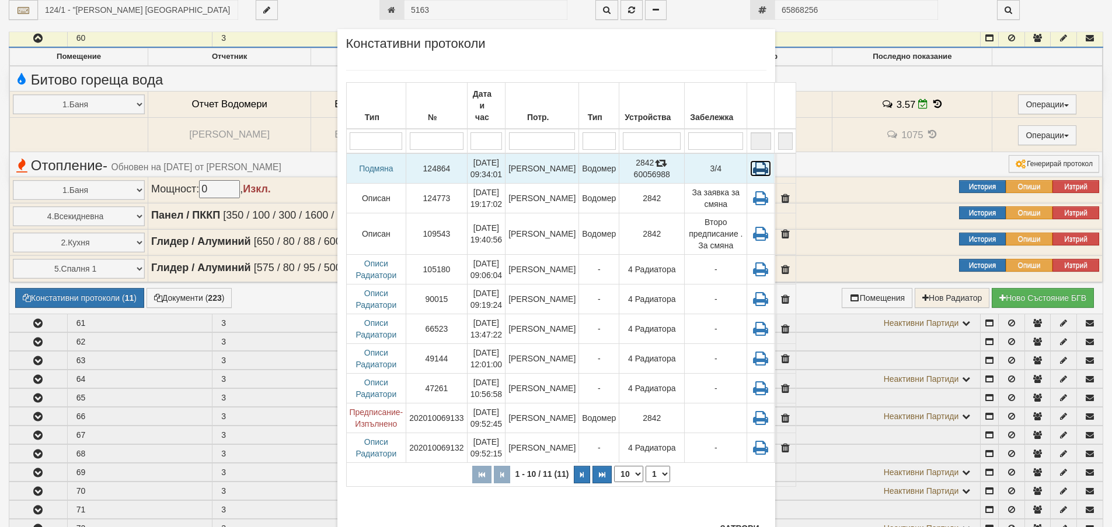
click at [750, 160] on icon at bounding box center [760, 168] width 21 height 16
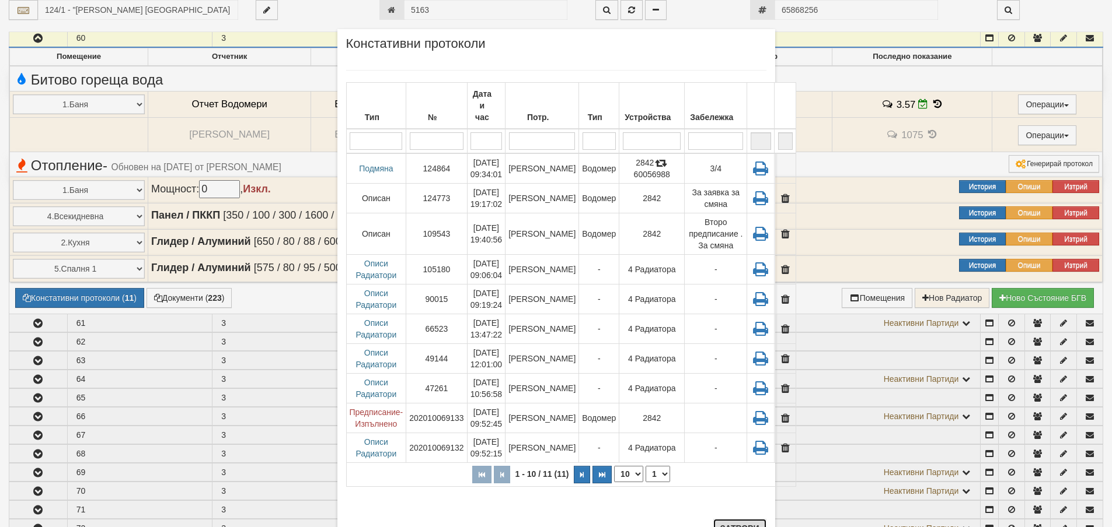
click at [734, 526] on button "Затвори" at bounding box center [739, 528] width 53 height 19
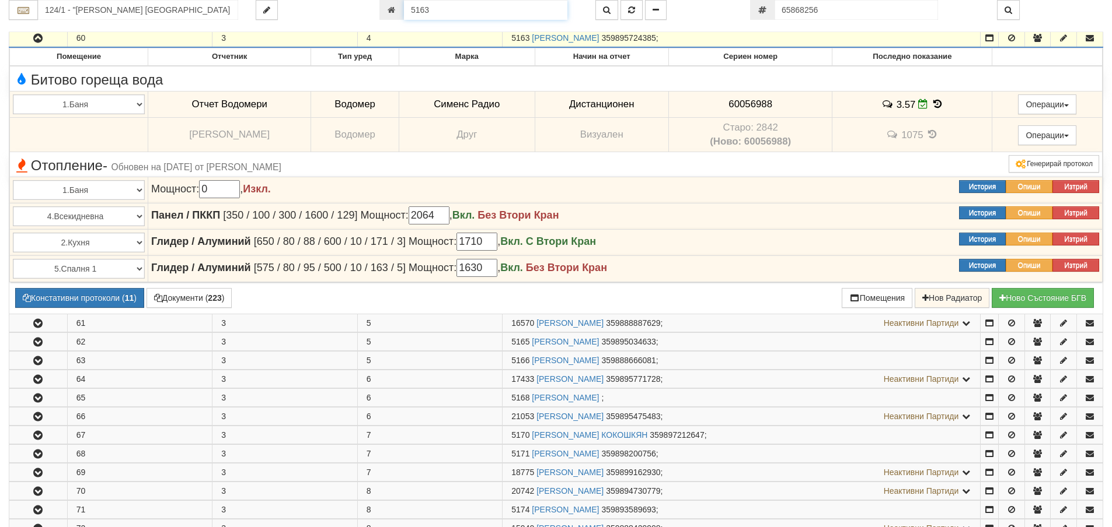
click at [462, 13] on input "5163" at bounding box center [485, 10] width 163 height 20
paste input "25051"
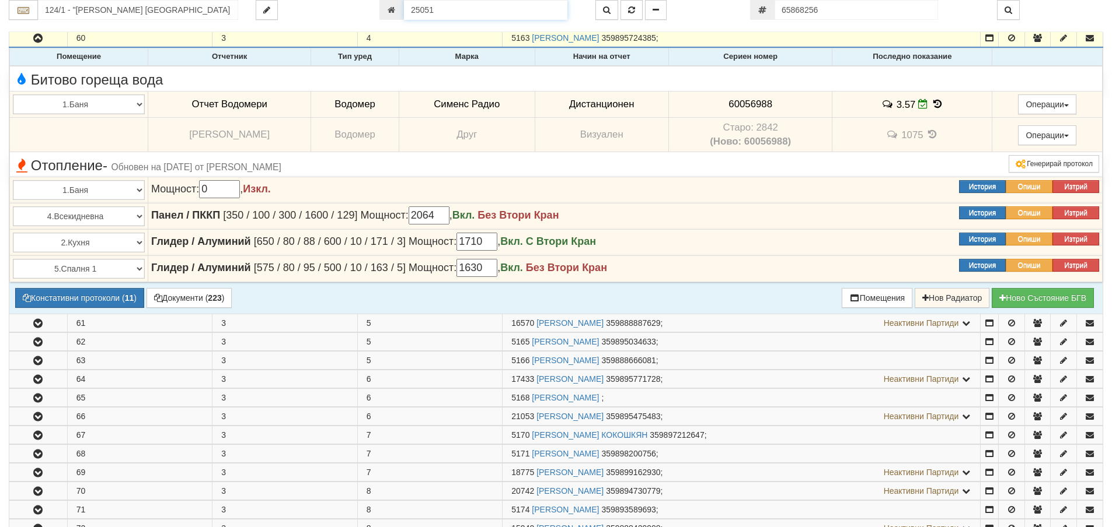
type input "25051"
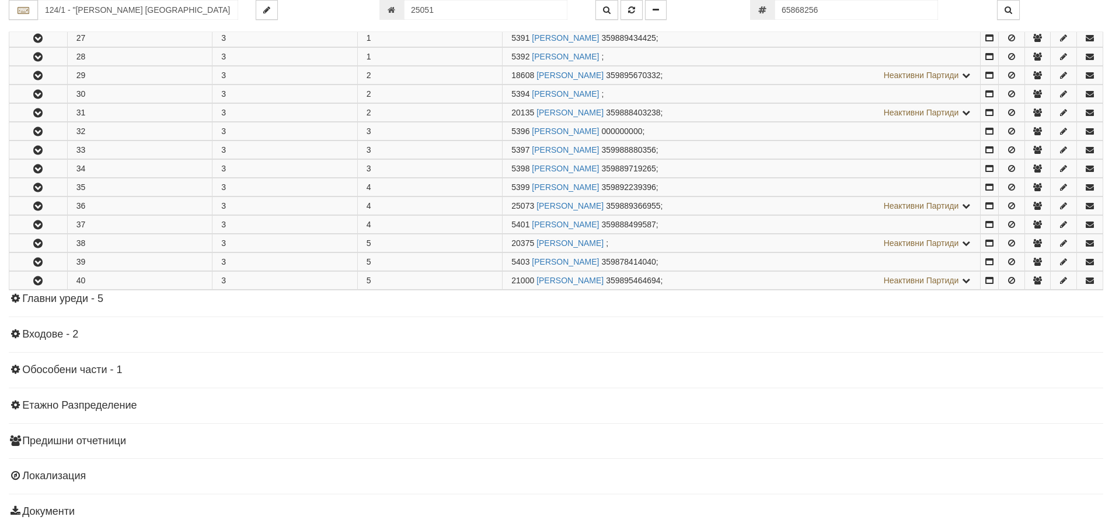
scroll to position [249, 0]
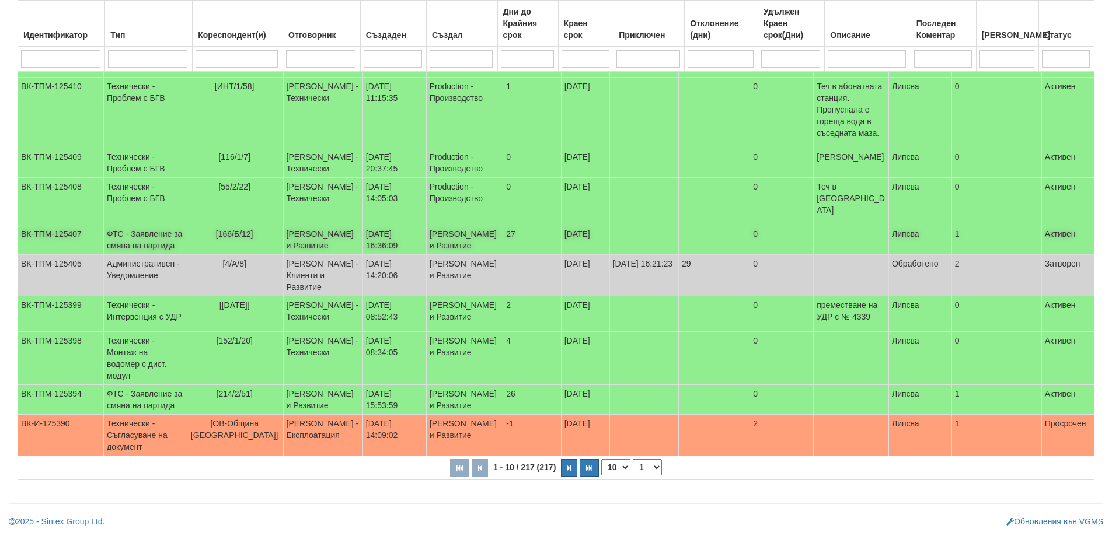
scroll to position [236, 0]
